Goal: Find contact information: Find contact information

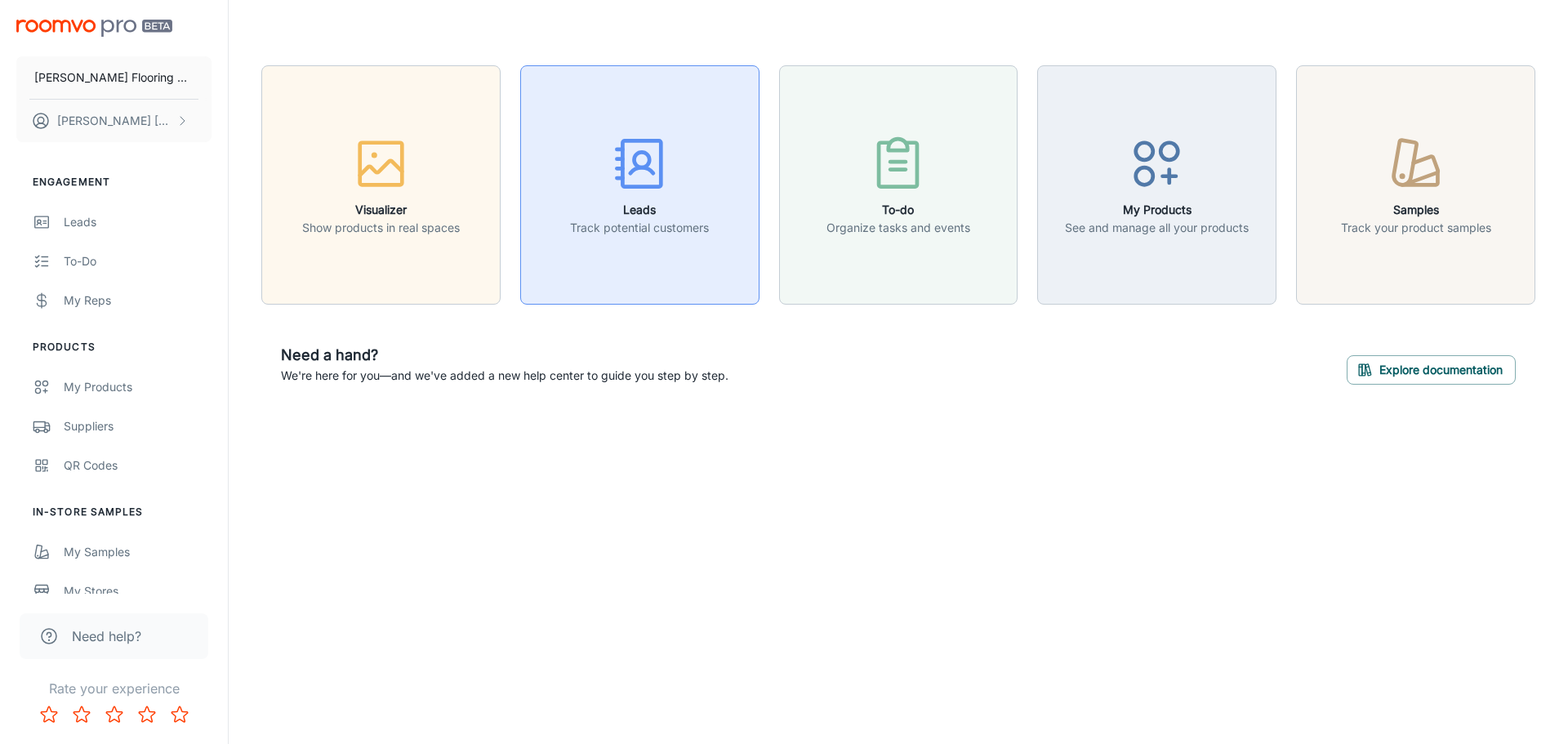
click at [635, 189] on icon "button" at bounding box center [639, 163] width 61 height 61
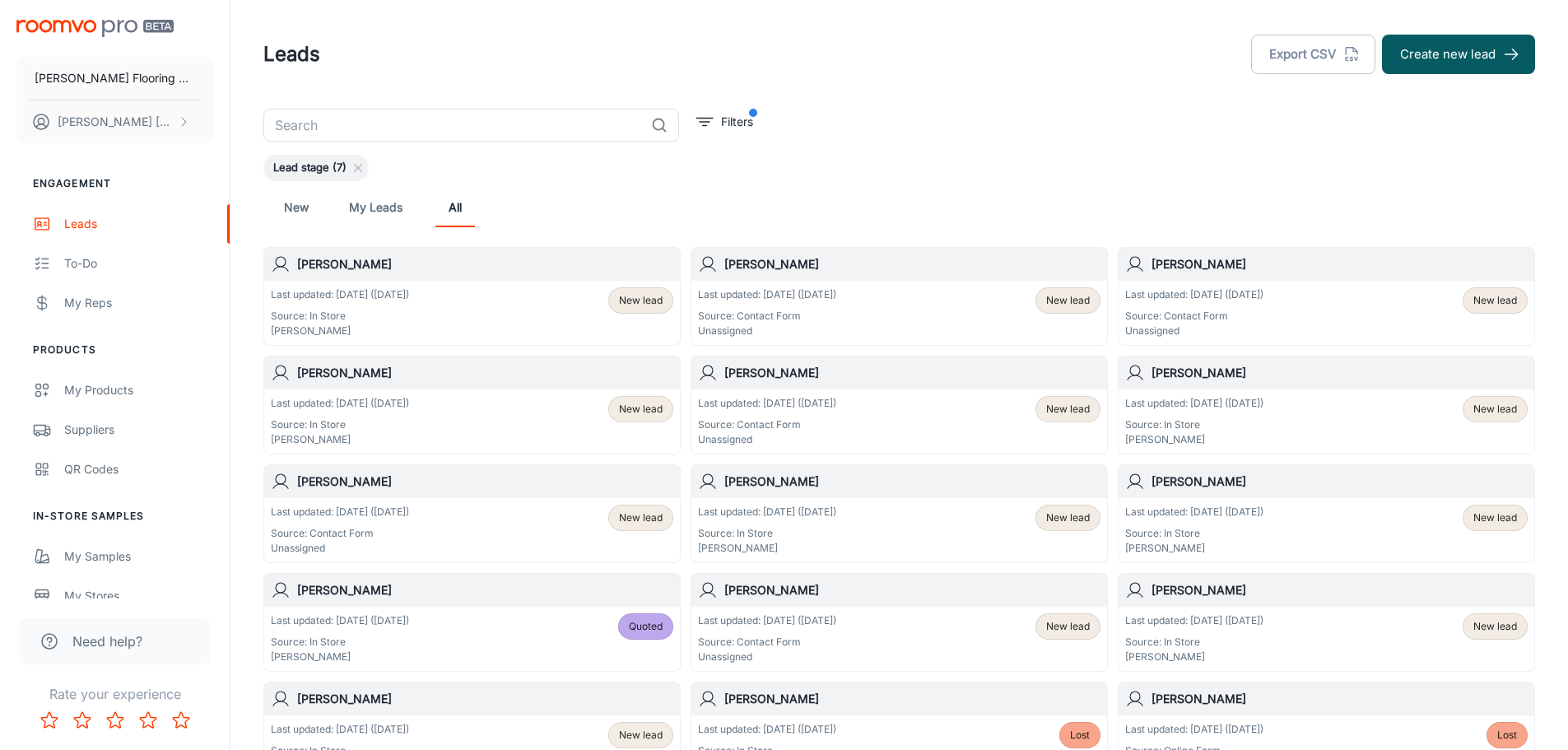
click at [403, 293] on p "Last updated: [DATE] ([DATE])" at bounding box center [340, 295] width 139 height 15
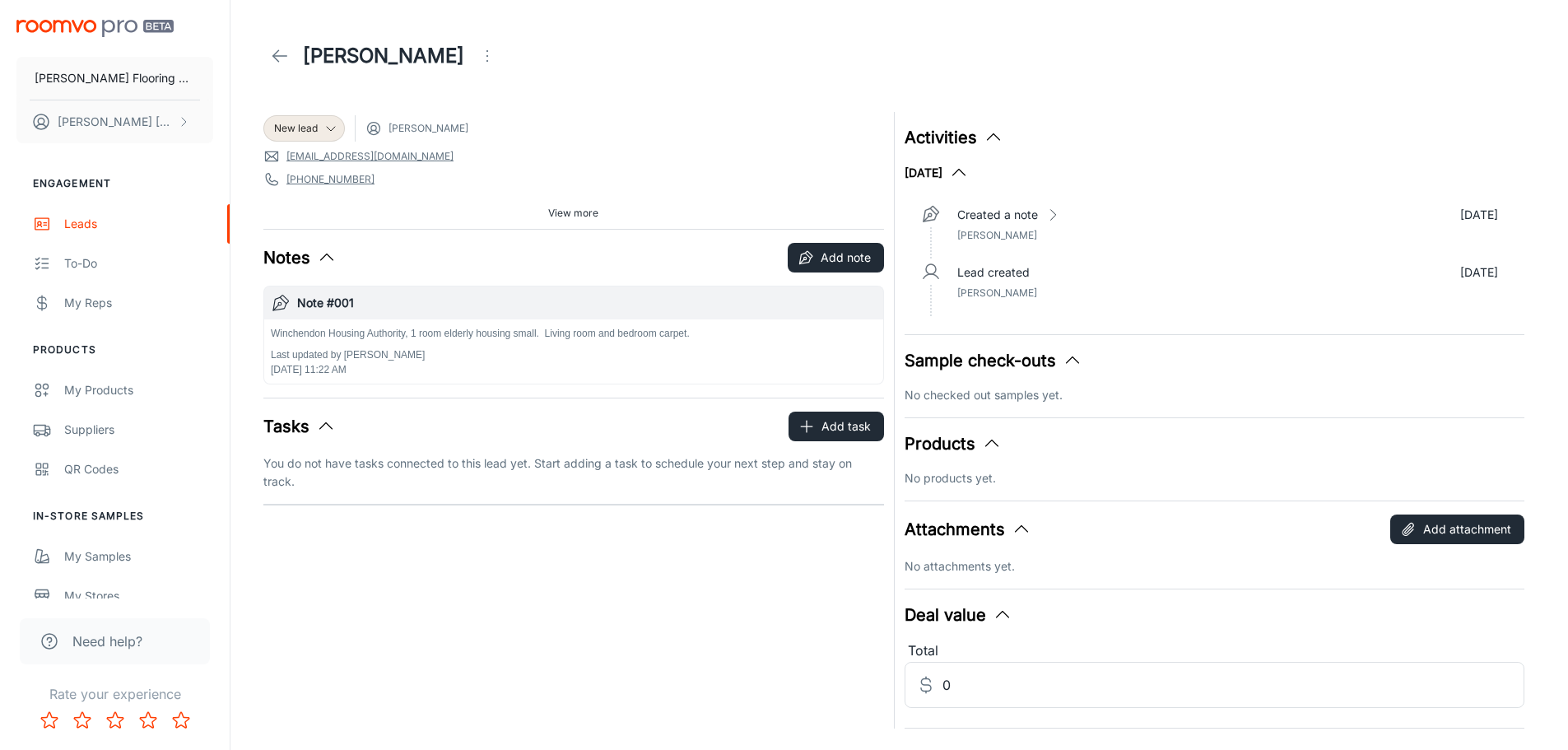
click at [571, 210] on span "View more" at bounding box center [573, 214] width 50 height 15
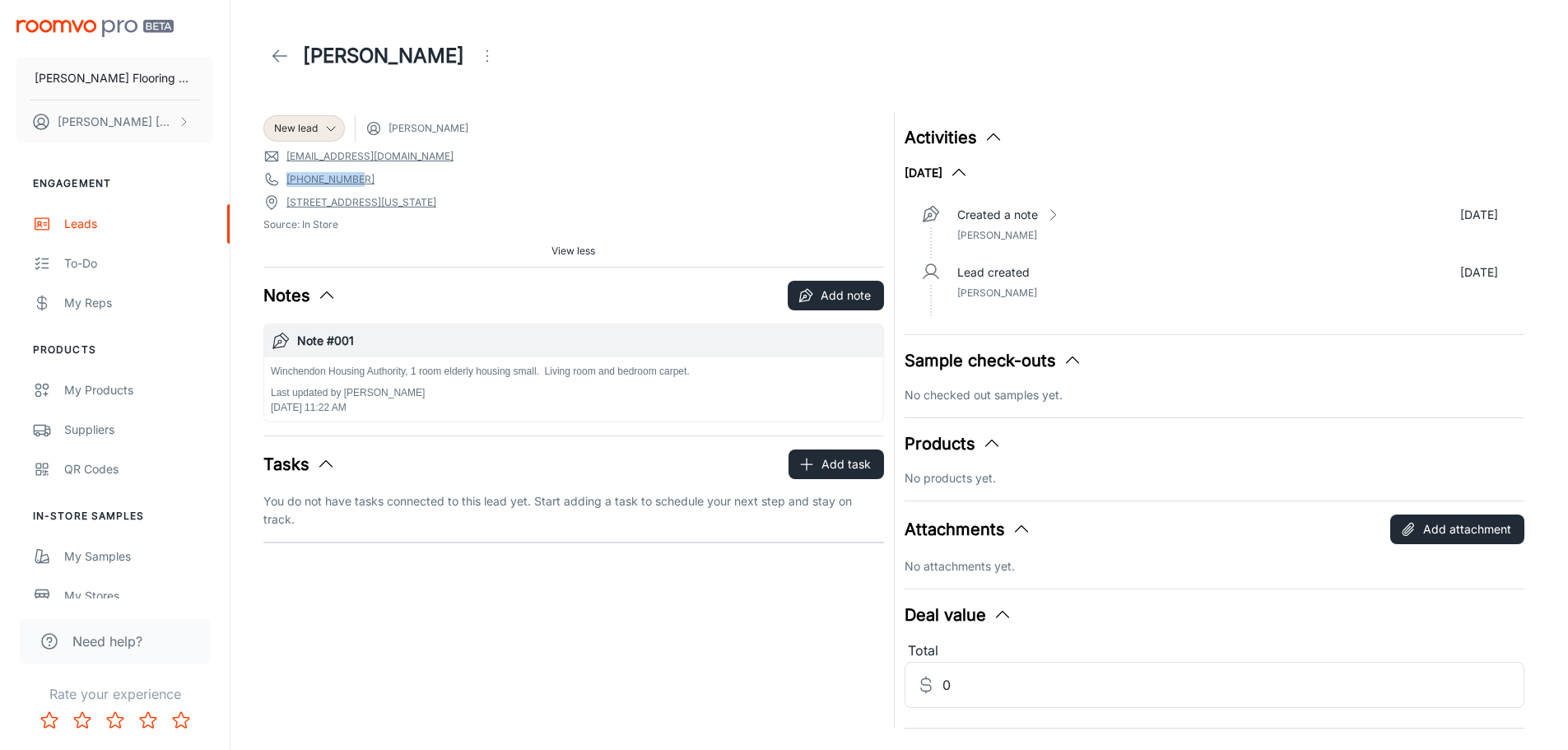
drag, startPoint x: 359, startPoint y: 179, endPoint x: 289, endPoint y: 180, distance: 70.0
click at [289, 180] on span "[PHONE_NUMBER]" at bounding box center [573, 179] width 621 height 16
copy link "[PHONE_NUMBER]"
click at [282, 52] on icon at bounding box center [279, 56] width 20 height 20
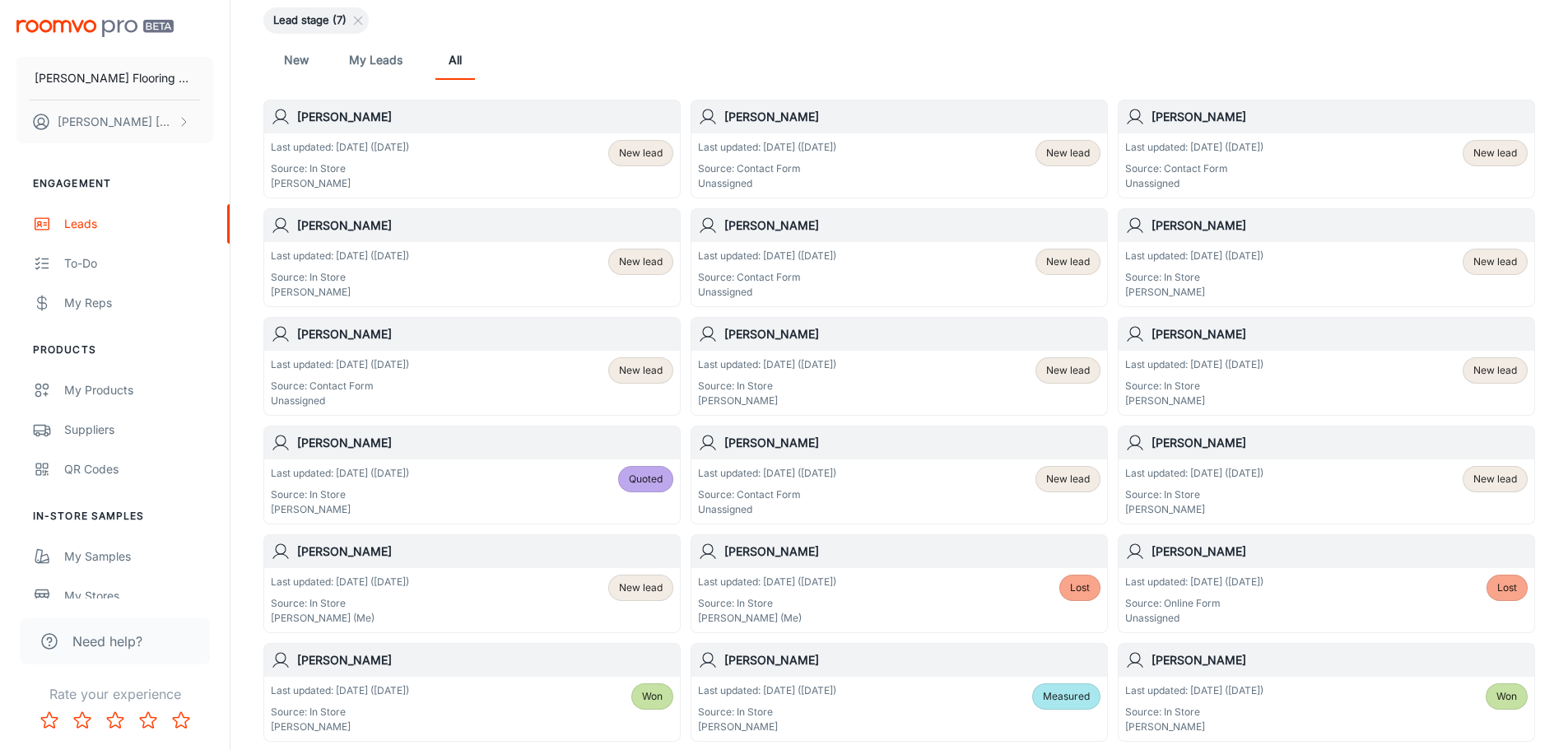
scroll to position [164, 0]
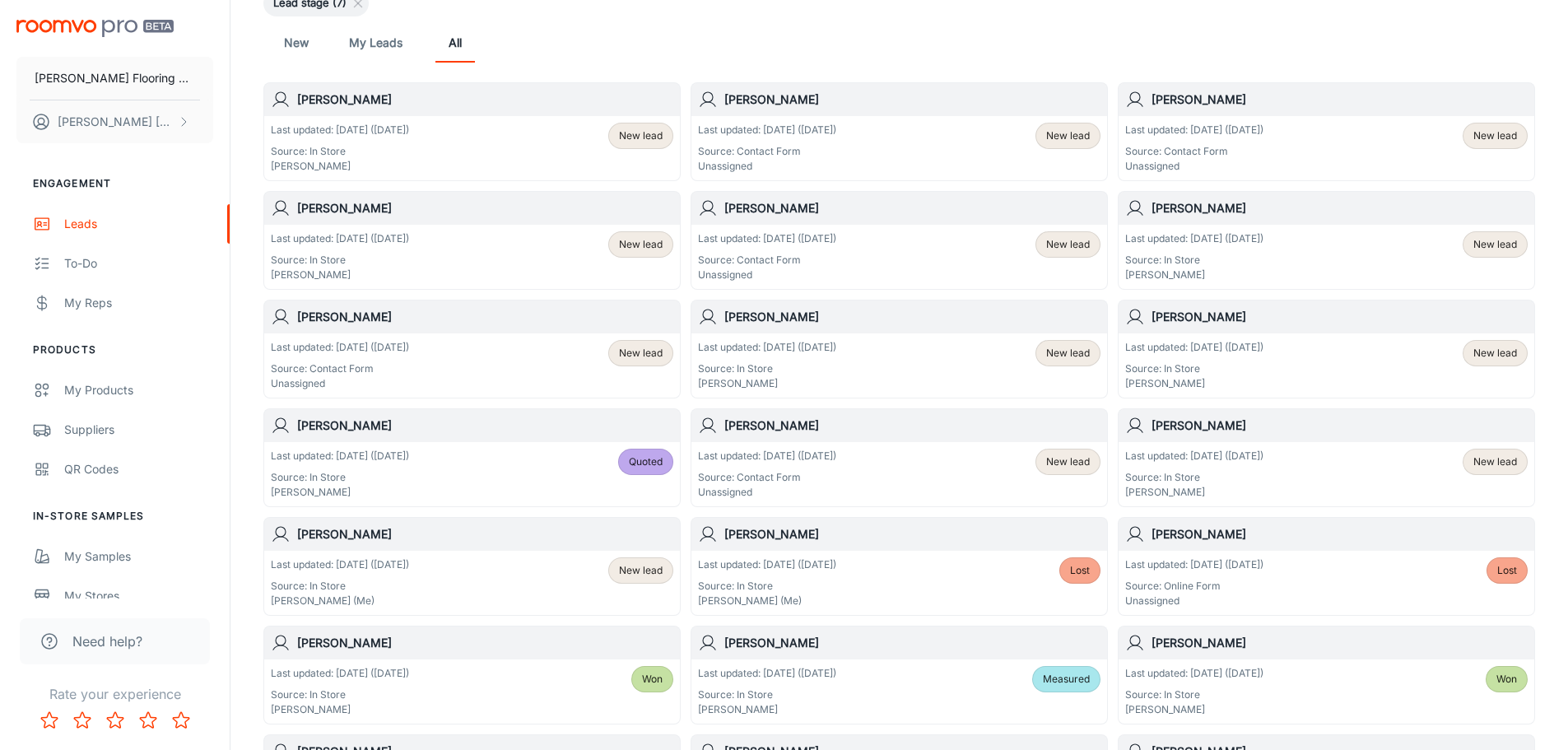
click at [1214, 450] on p "Last updated: [DATE] ([DATE])" at bounding box center [1195, 456] width 139 height 15
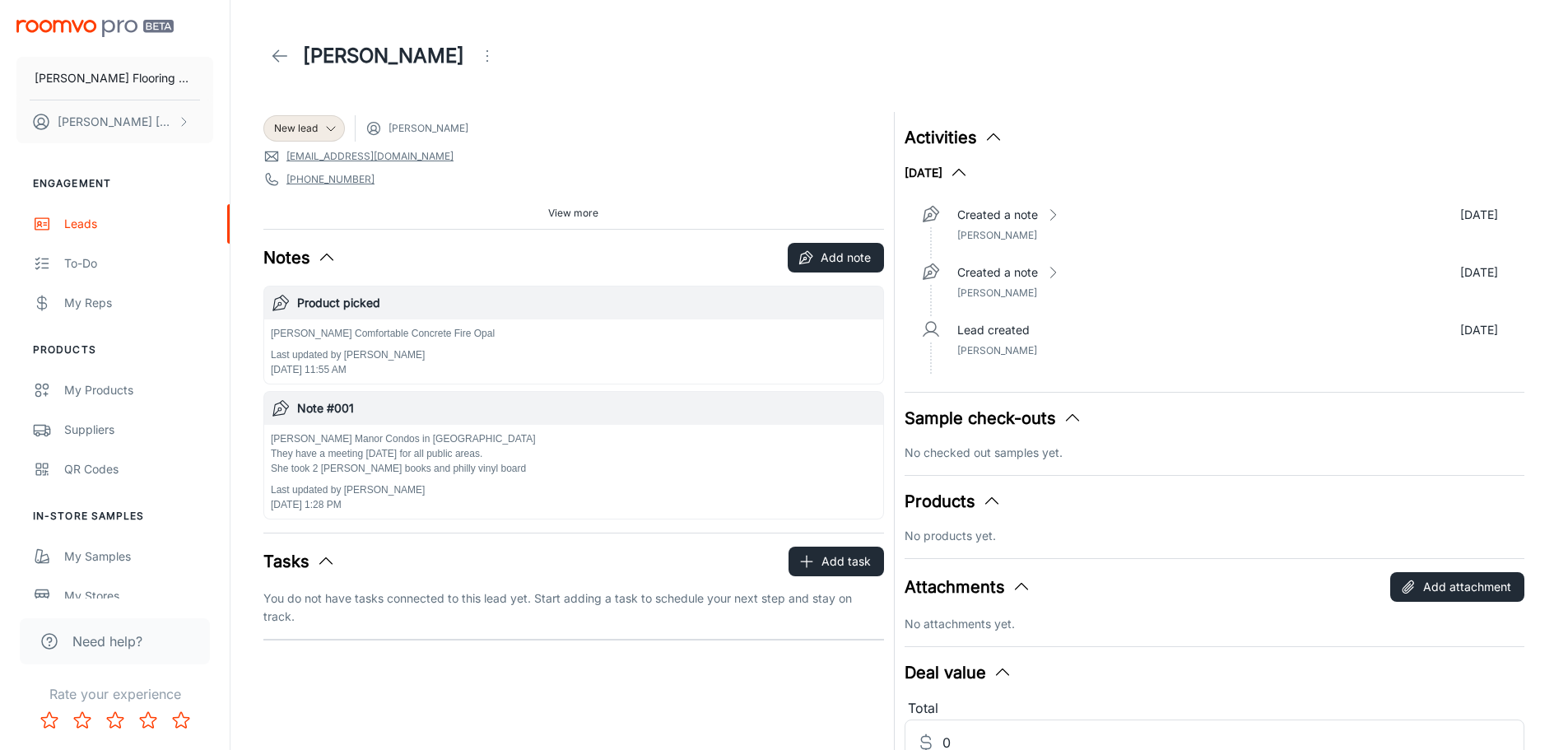
click at [565, 206] on span "View more" at bounding box center [573, 214] width 50 height 15
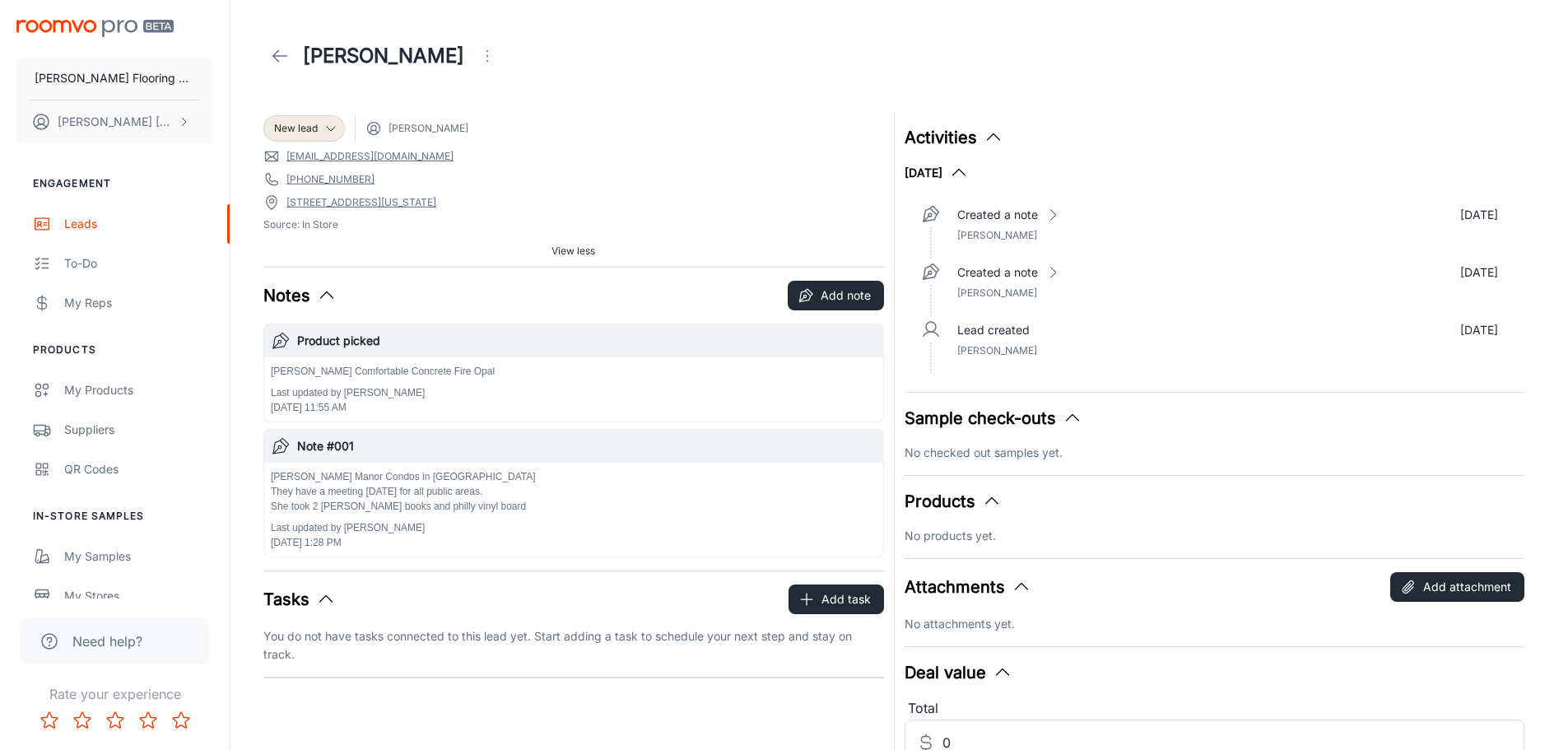
drag, startPoint x: 354, startPoint y: 183, endPoint x: 302, endPoint y: 175, distance: 52.6
drag, startPoint x: 360, startPoint y: 176, endPoint x: 288, endPoint y: 177, distance: 72.0
click at [288, 177] on span "[PHONE_NUMBER]" at bounding box center [573, 179] width 621 height 16
copy link "[PHONE_NUMBER]"
